Goal: Find contact information: Find contact information

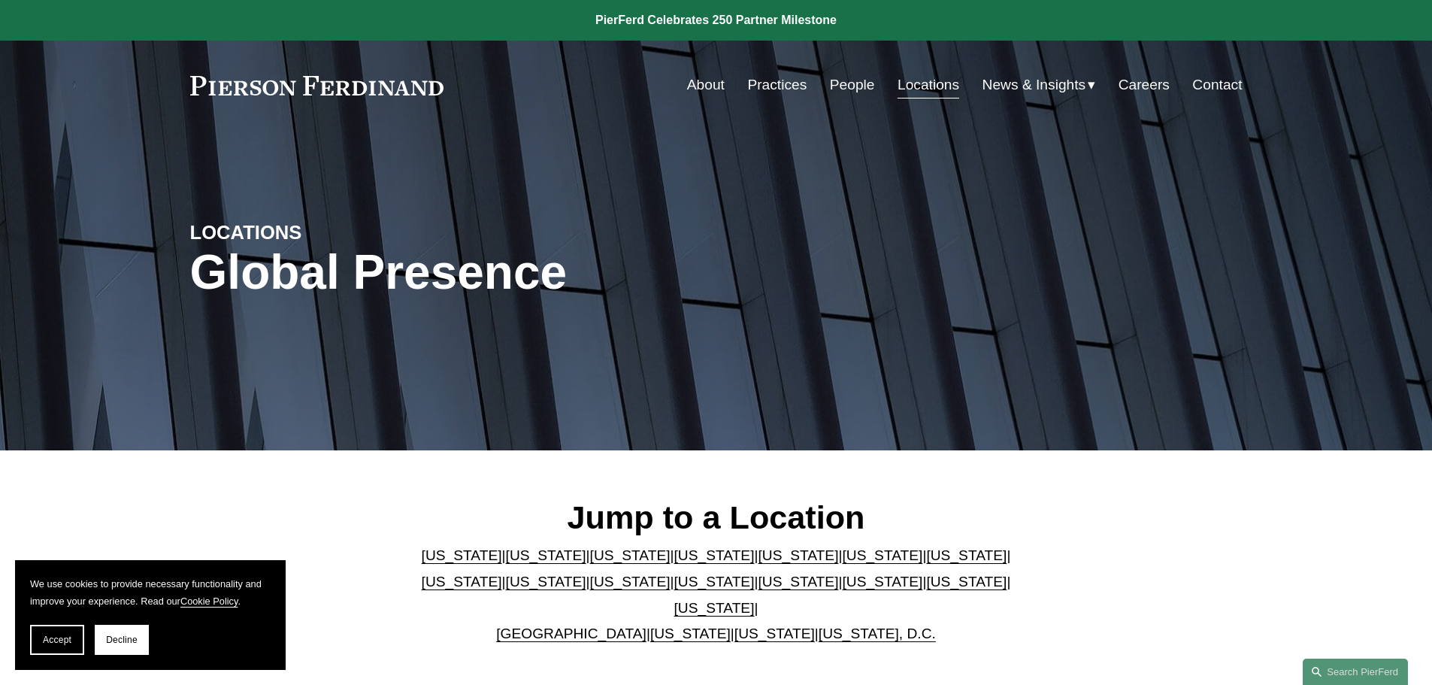
drag, startPoint x: 139, startPoint y: 633, endPoint x: 147, endPoint y: 631, distance: 7.7
click at [139, 633] on button "Decline" at bounding box center [122, 640] width 54 height 30
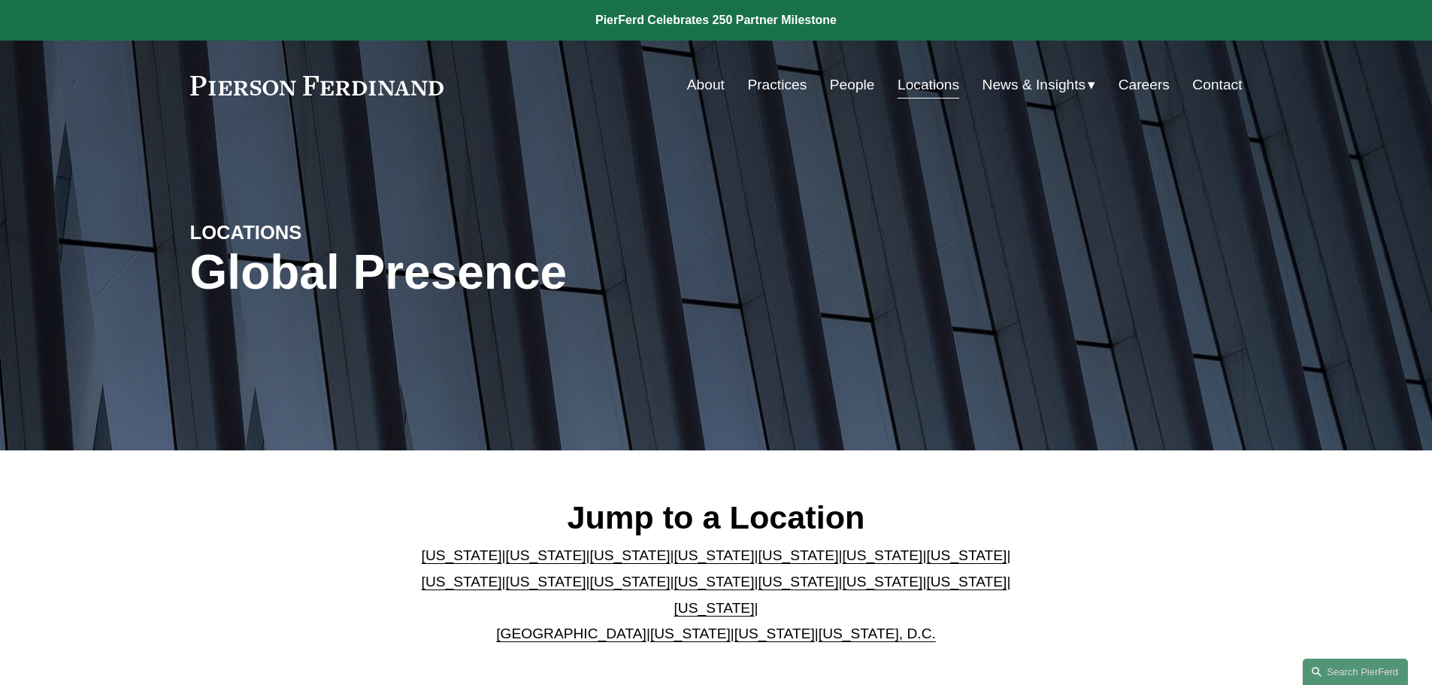
click at [679, 563] on link "[US_STATE]" at bounding box center [714, 555] width 80 height 16
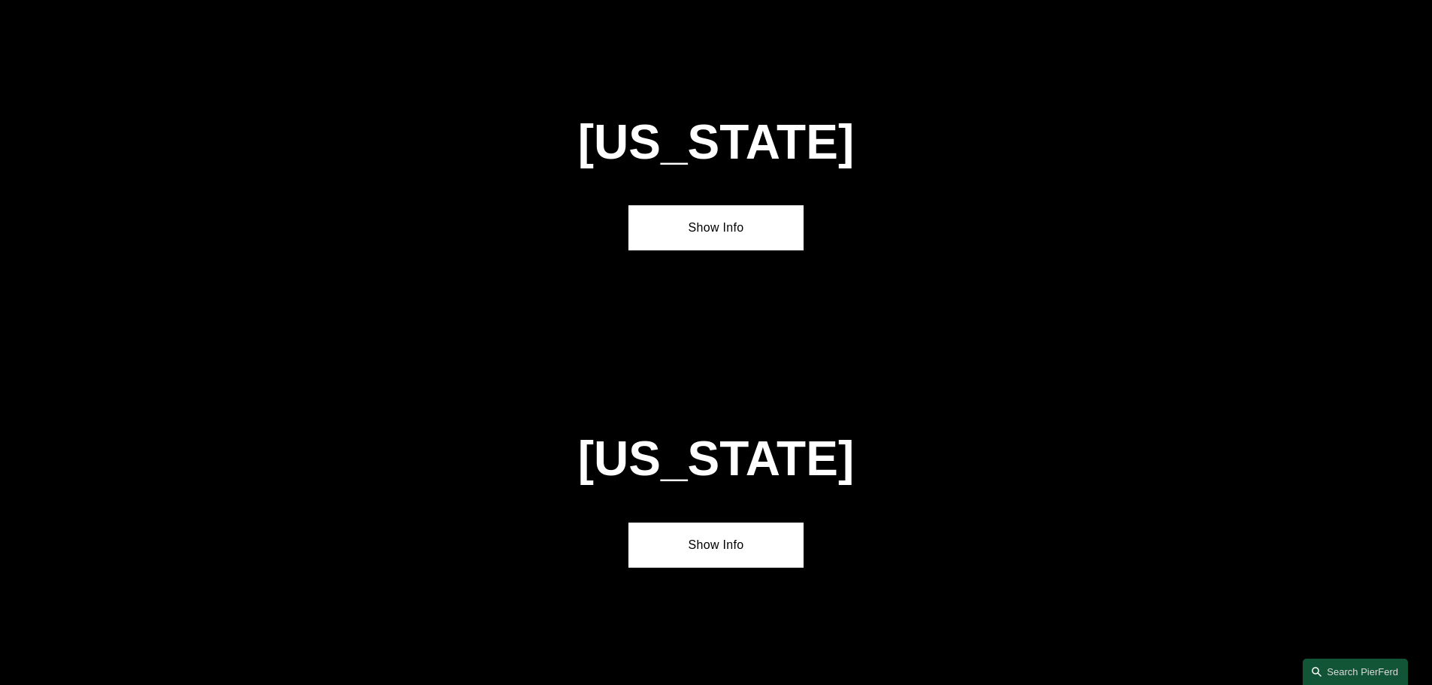
scroll to position [1633, 0]
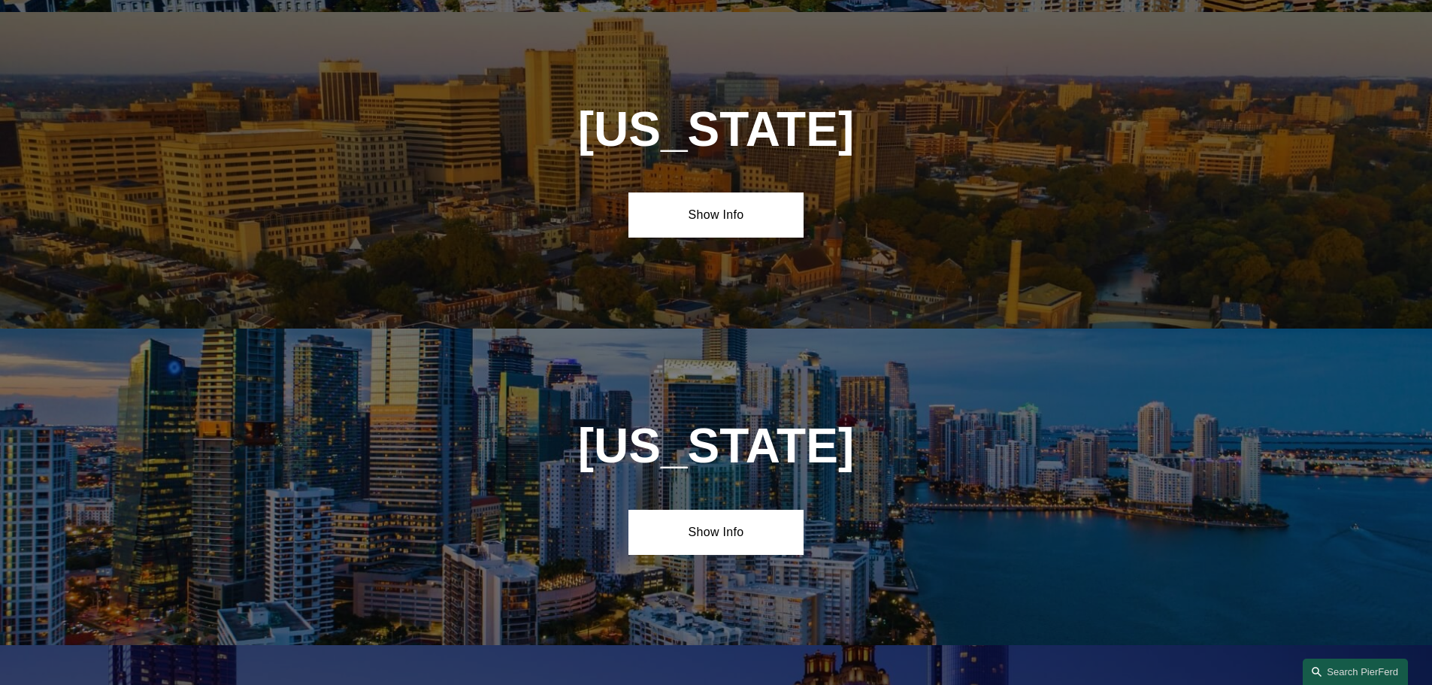
click at [627, 203] on div "Delaware Show Info" at bounding box center [716, 170] width 1432 height 316
click at [734, 204] on link "Show Info" at bounding box center [715, 214] width 175 height 45
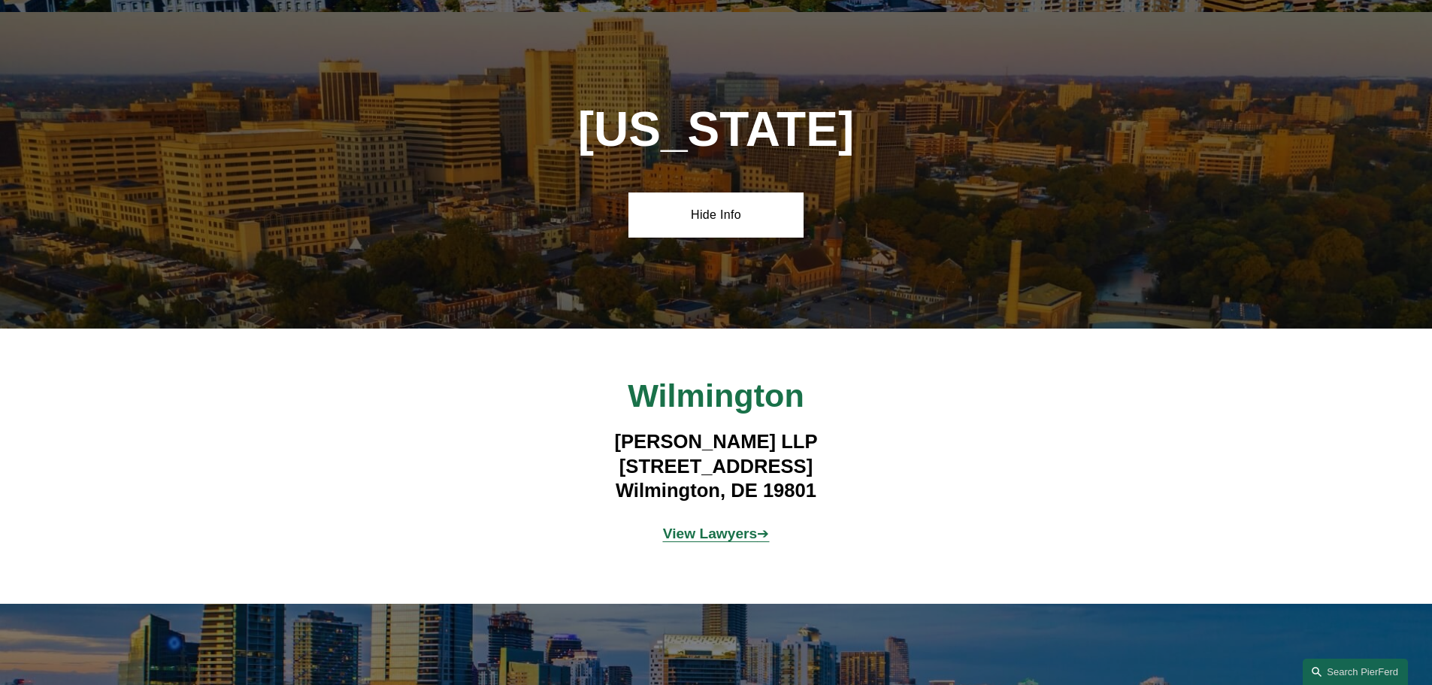
click at [696, 525] on strong "View Lawyers" at bounding box center [710, 533] width 95 height 16
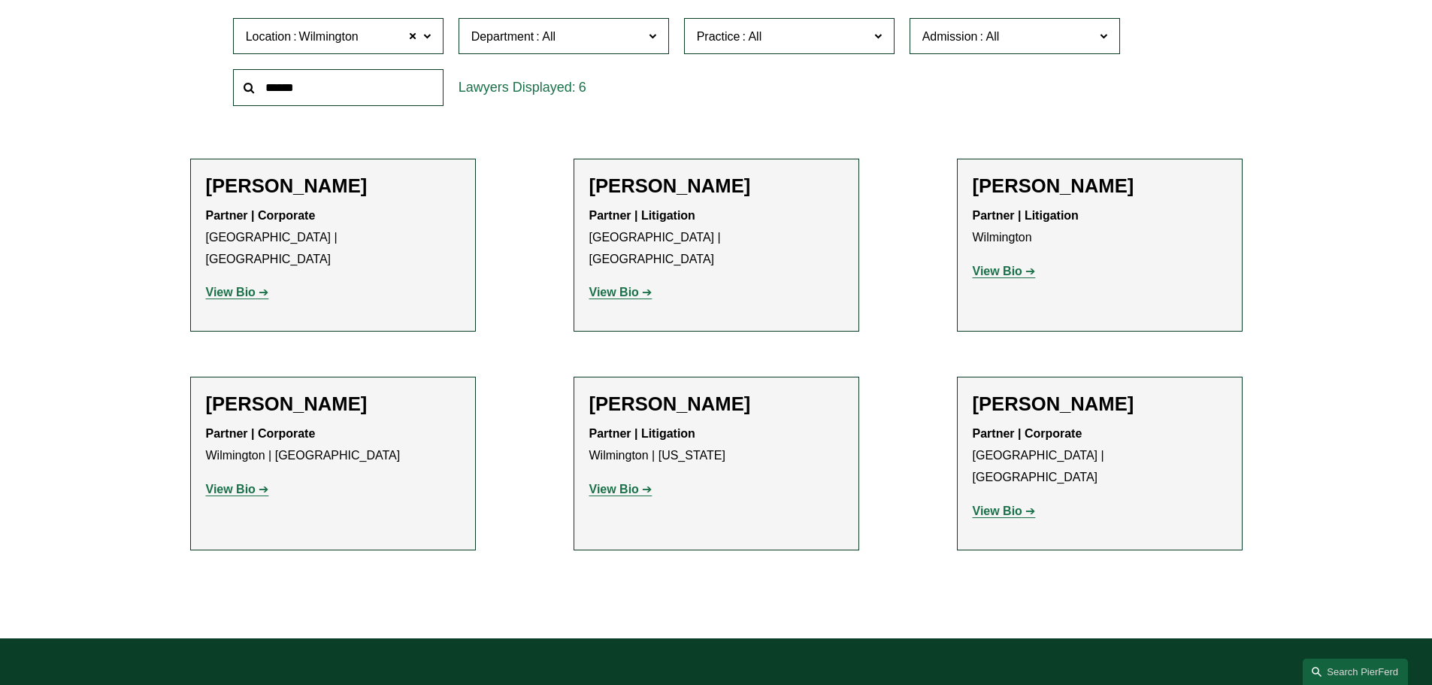
scroll to position [526, 0]
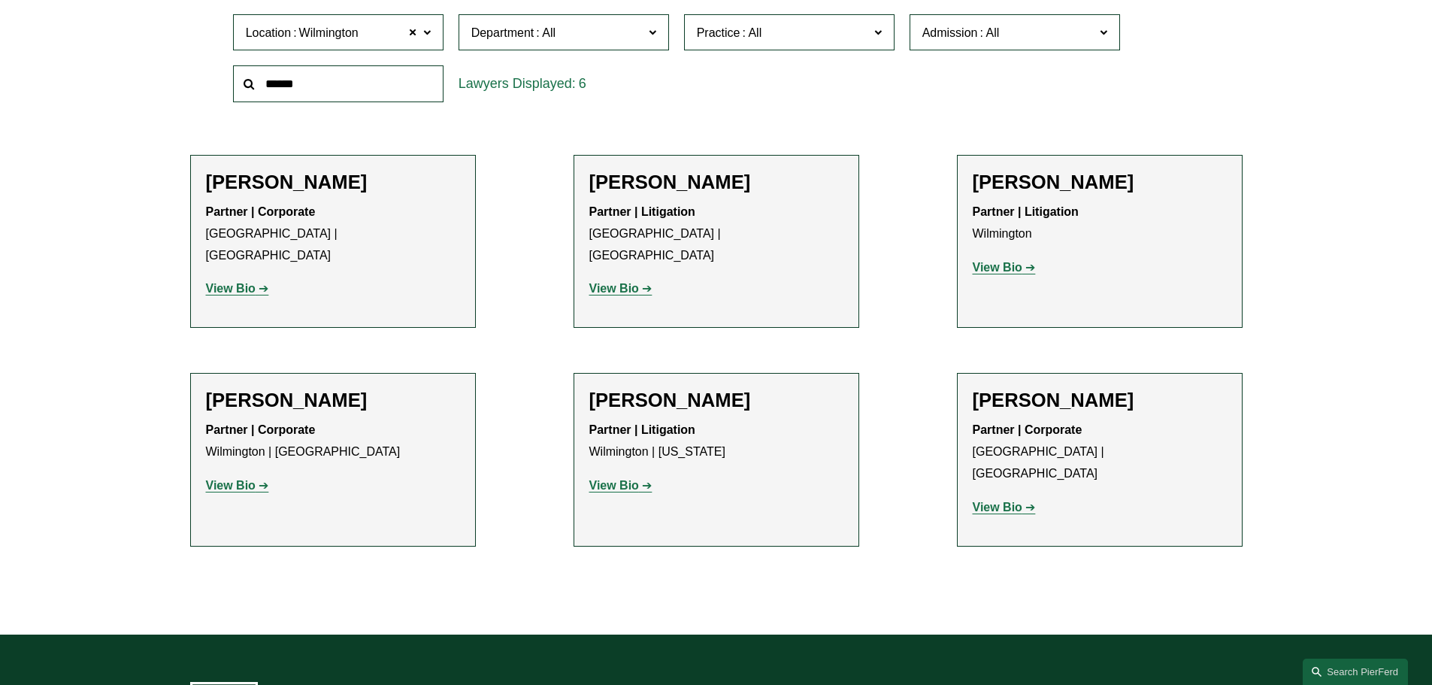
click at [227, 479] on strong "View Bio" at bounding box center [231, 485] width 50 height 13
click at [993, 271] on strong "View Bio" at bounding box center [998, 267] width 50 height 13
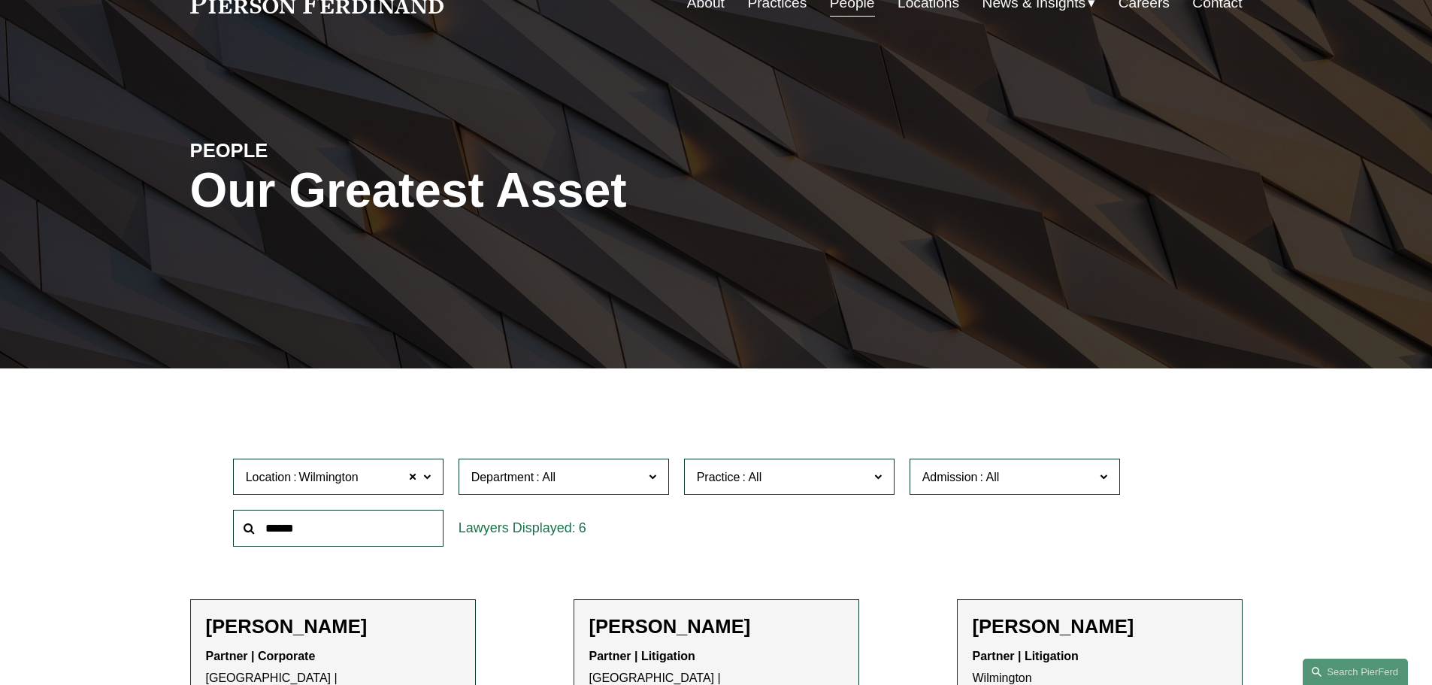
scroll to position [0, 0]
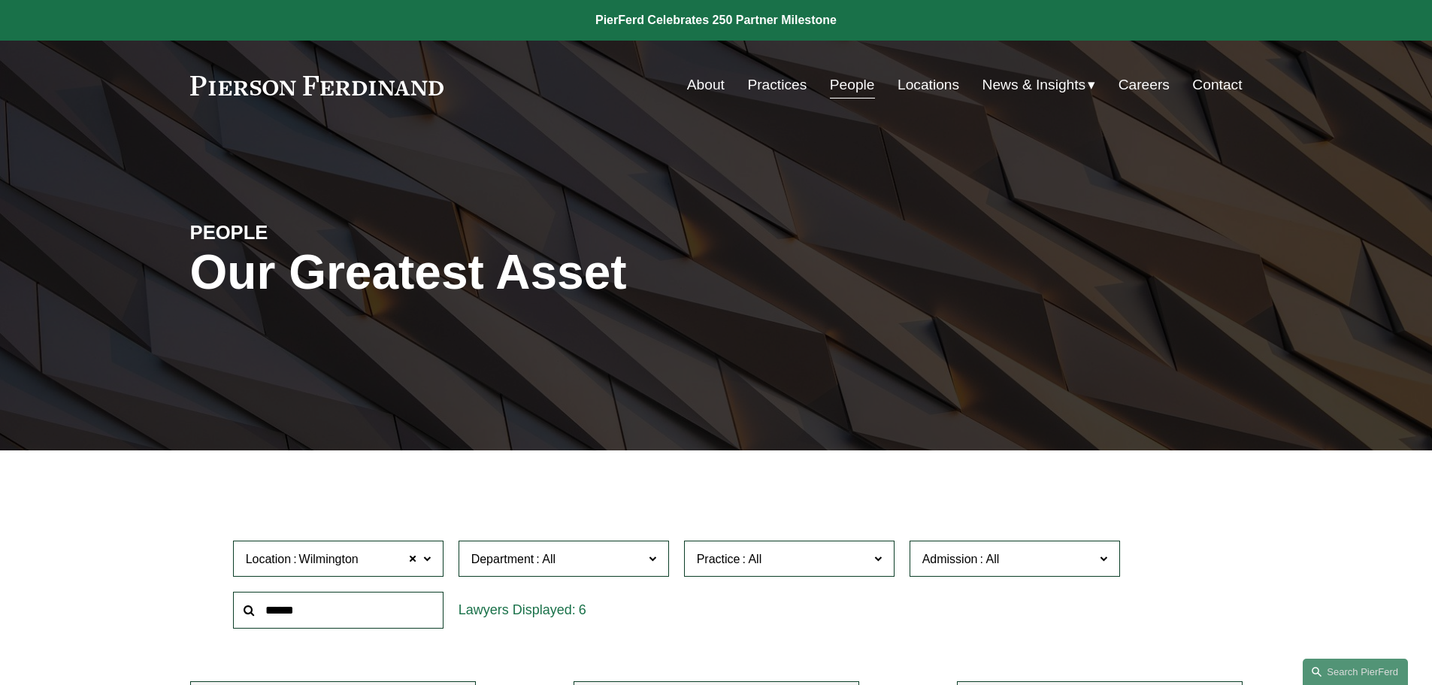
click at [1218, 82] on link "Contact" at bounding box center [1217, 85] width 50 height 29
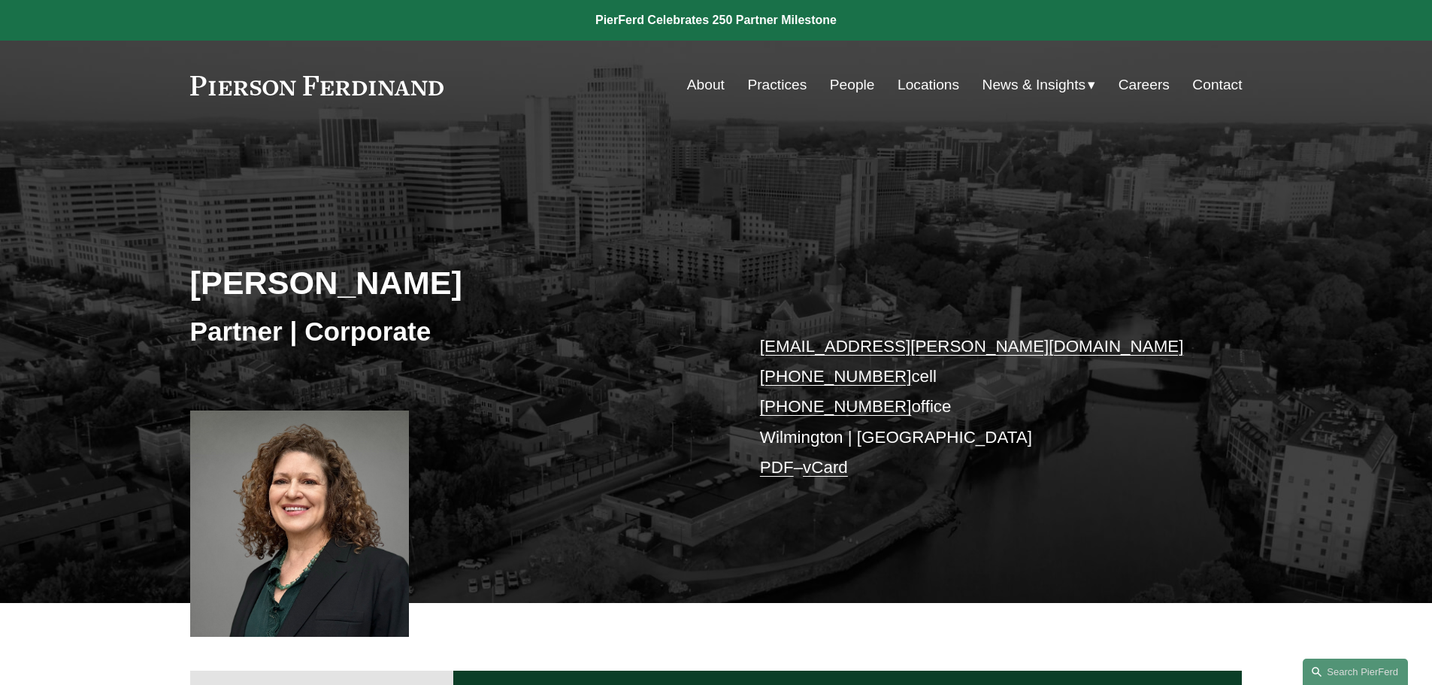
click at [840, 473] on link "vCard" at bounding box center [825, 467] width 45 height 19
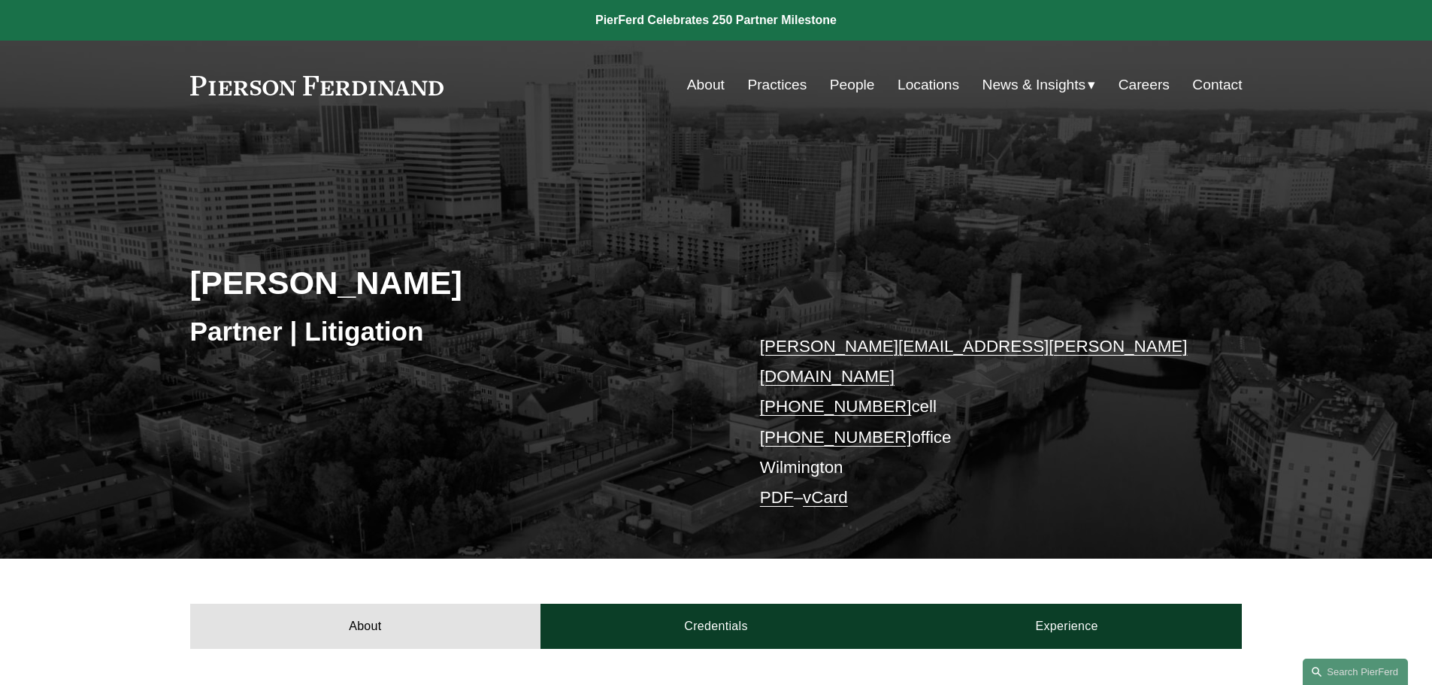
click at [839, 488] on link "vCard" at bounding box center [825, 497] width 45 height 19
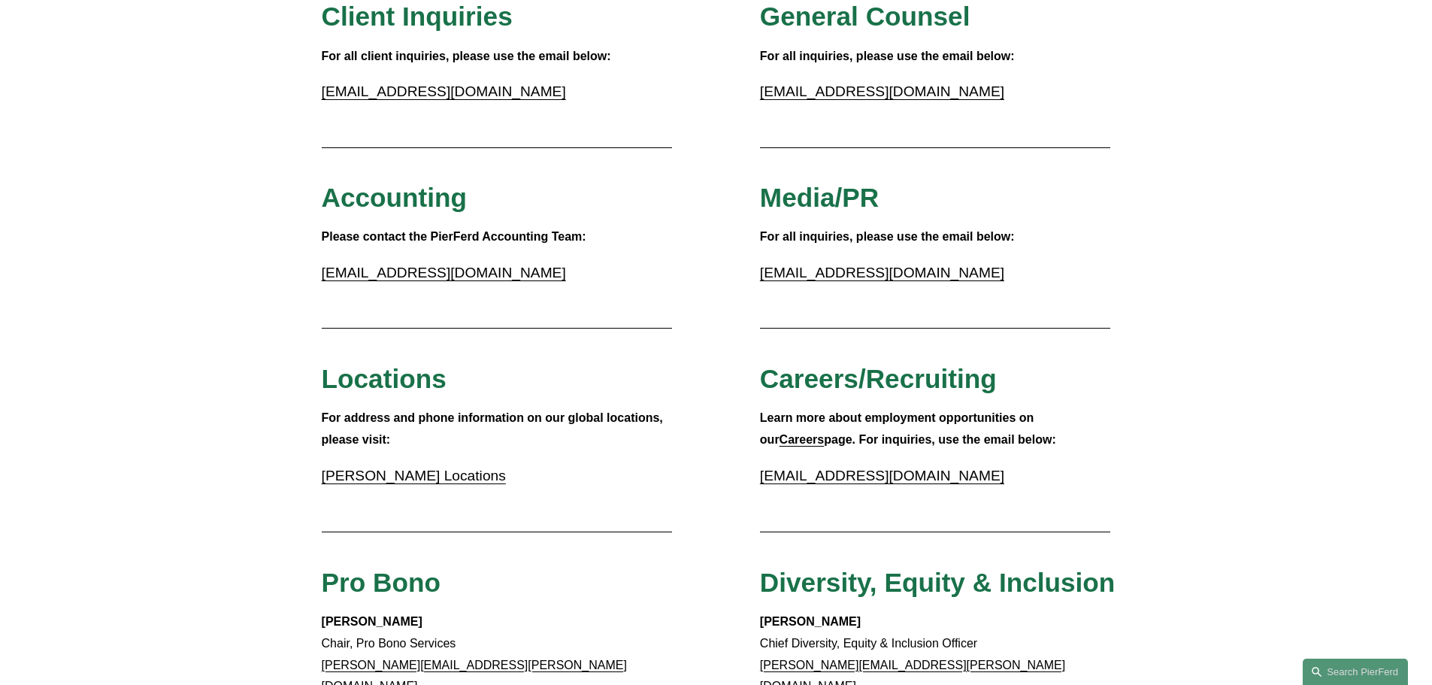
scroll to position [226, 0]
click at [457, 483] on p "Pierson Ferdinand Locations" at bounding box center [497, 475] width 351 height 26
click at [457, 478] on link "Pierson Ferdinand Locations" at bounding box center [414, 474] width 184 height 16
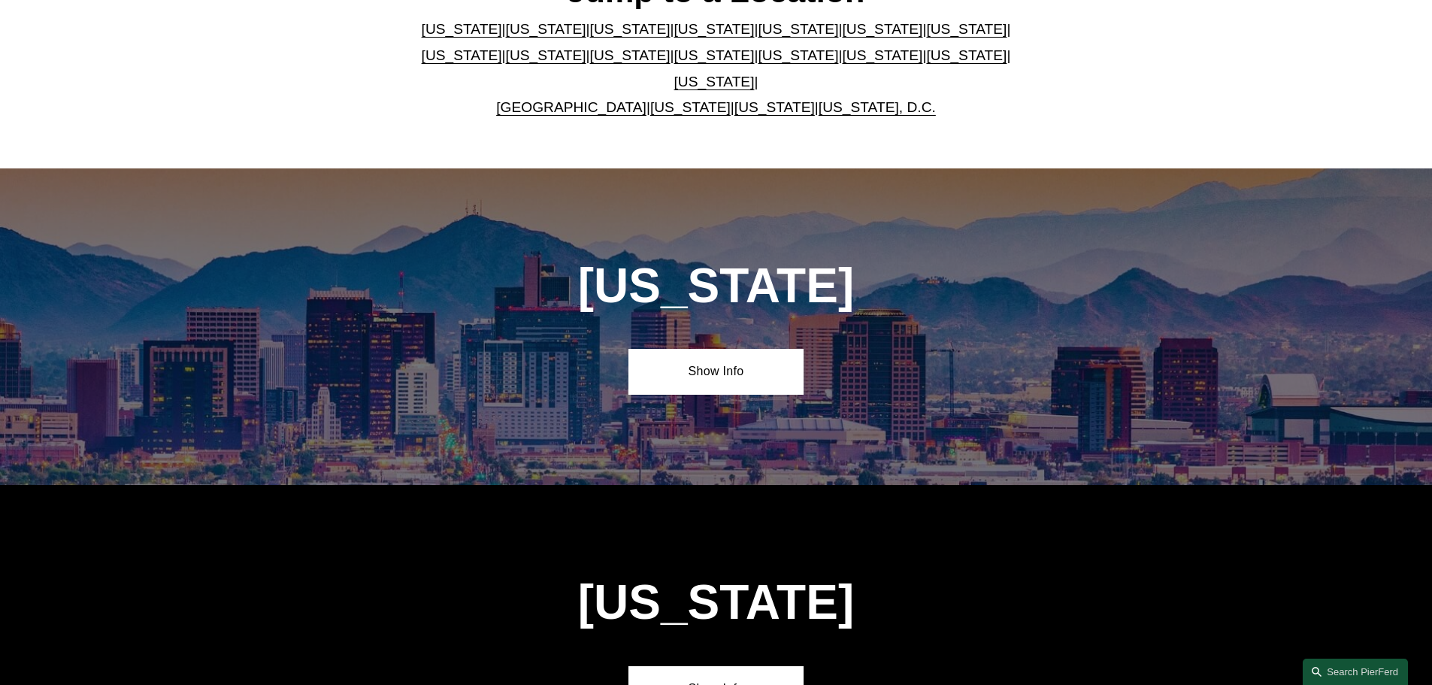
scroll to position [150, 0]
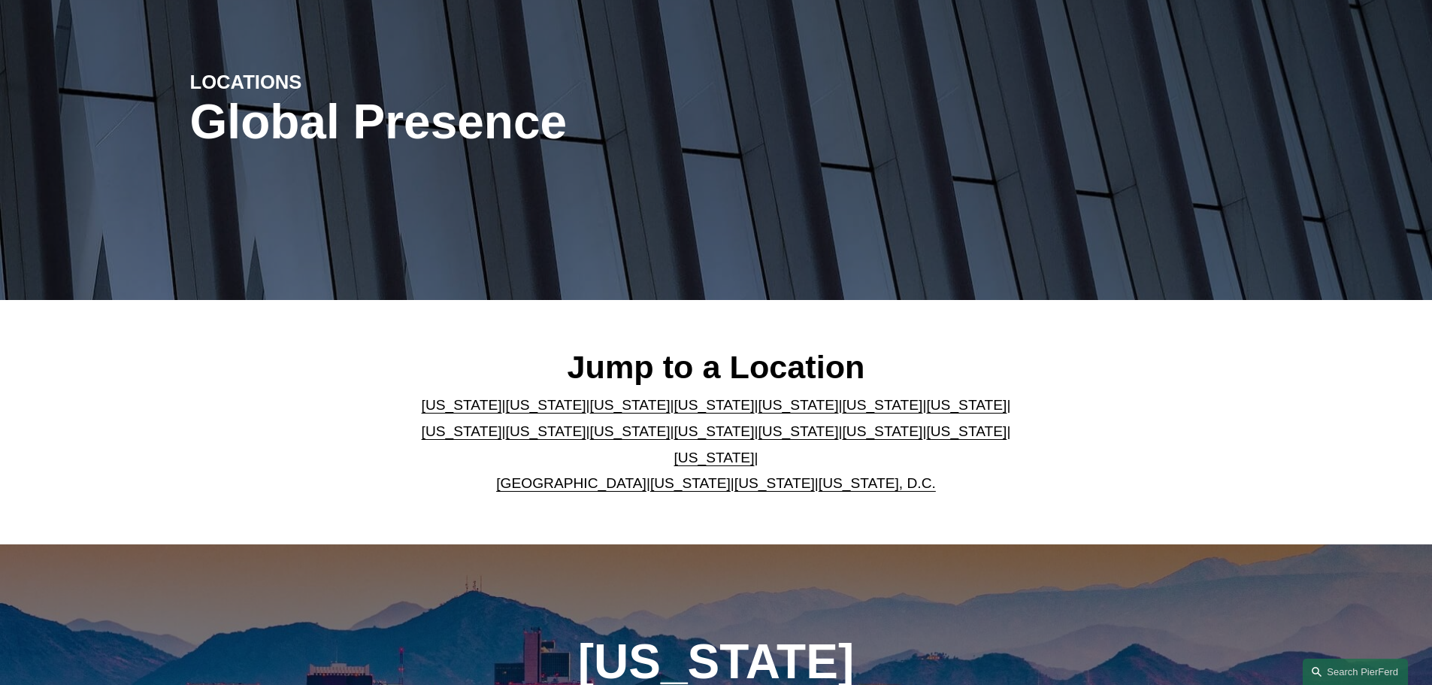
click at [674, 413] on link "[US_STATE]" at bounding box center [714, 405] width 80 height 16
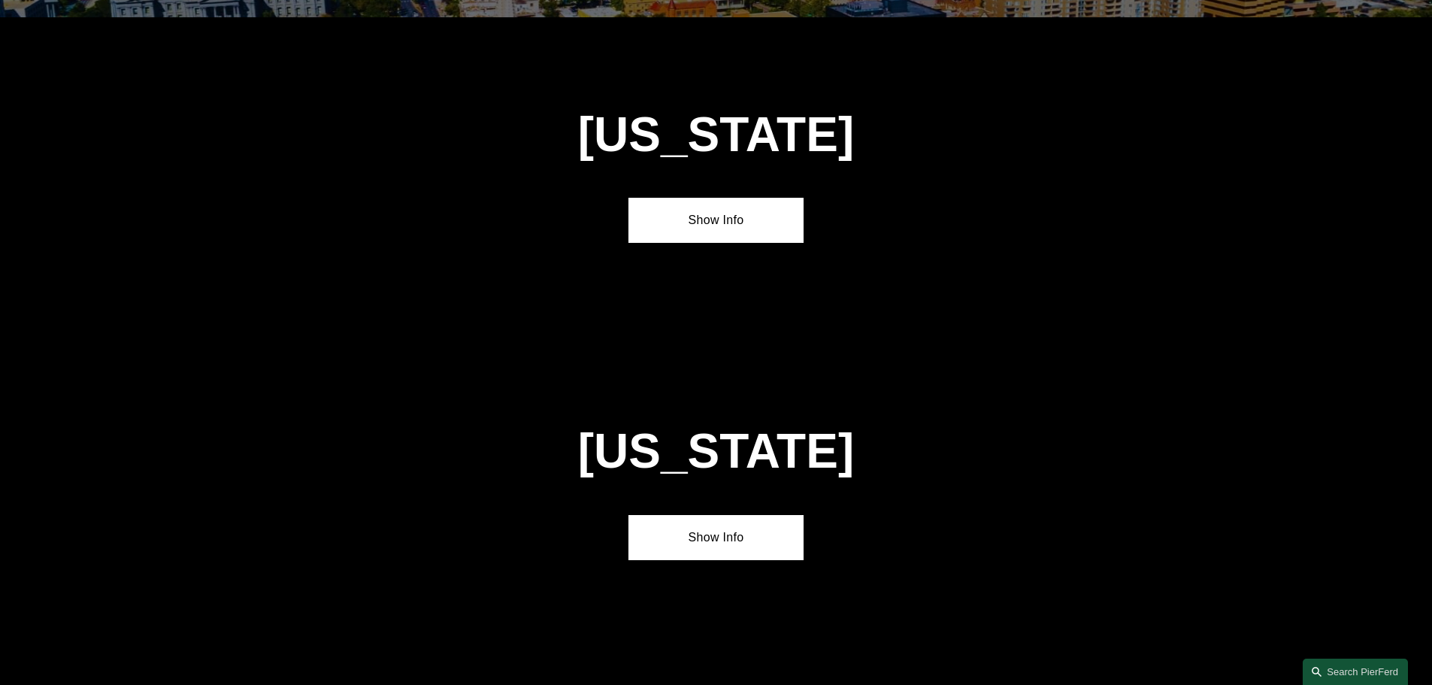
scroll to position [1633, 0]
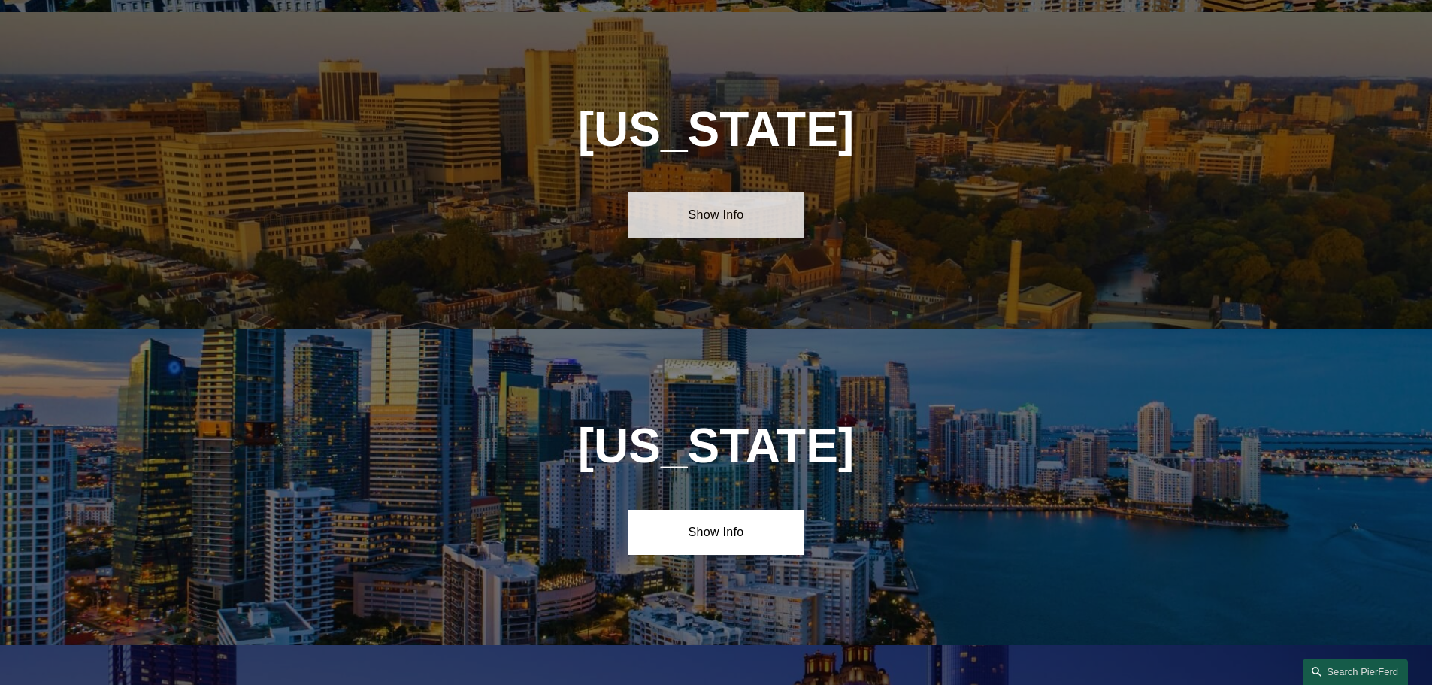
click at [685, 213] on link "Show Info" at bounding box center [715, 214] width 175 height 45
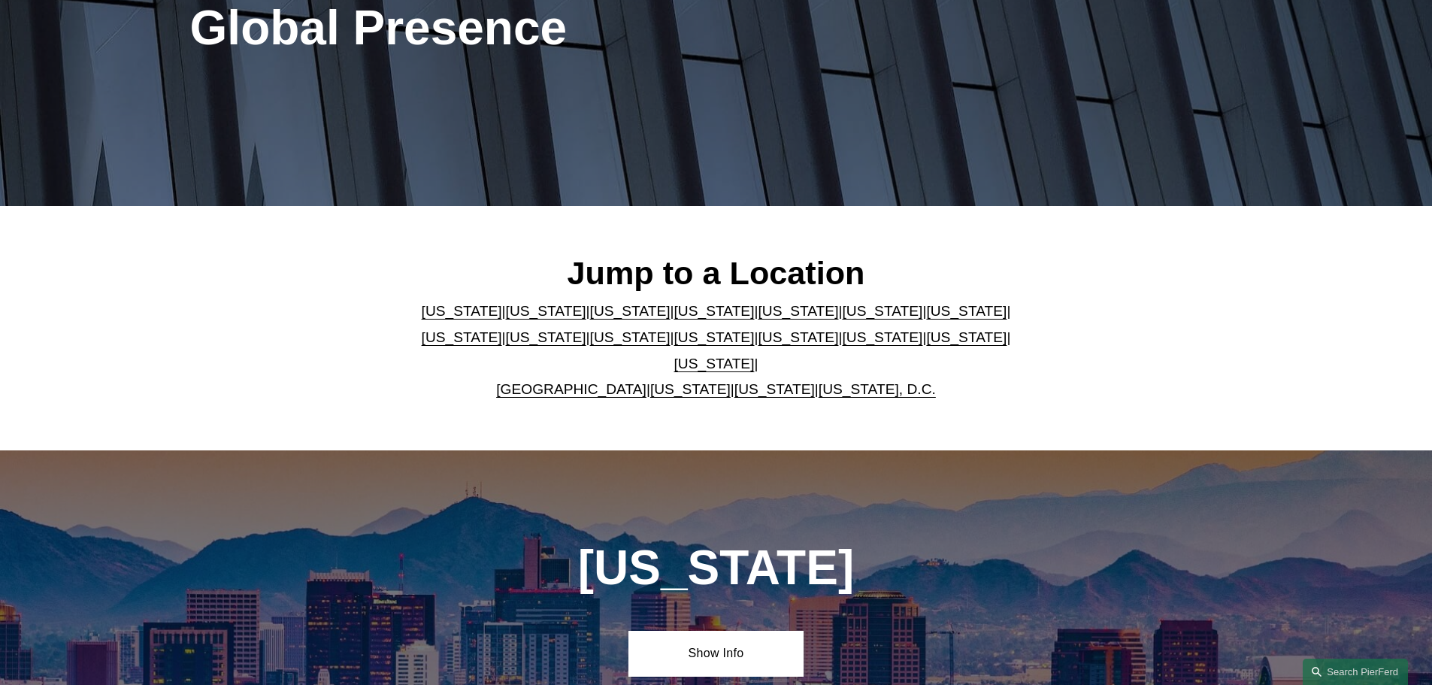
scroll to position [152, 0]
